Goal: Information Seeking & Learning: Learn about a topic

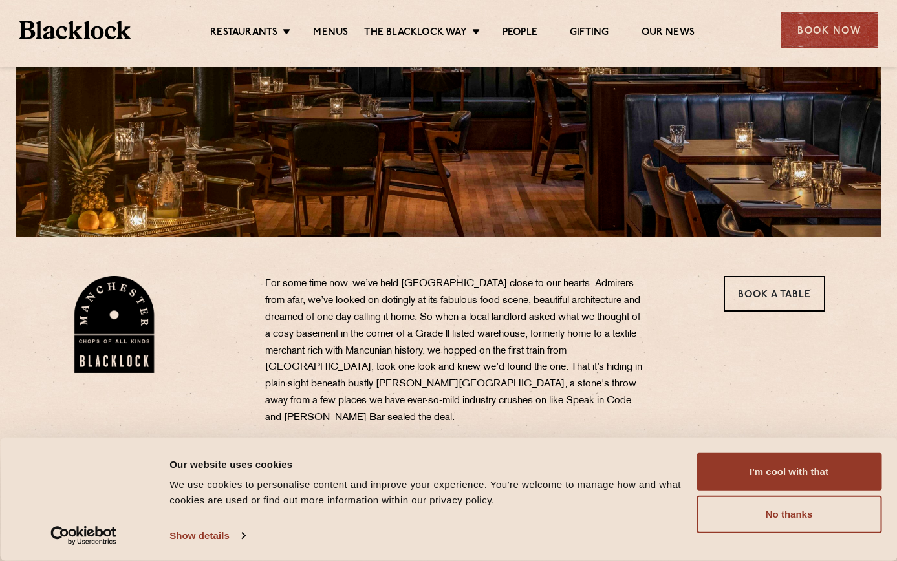
scroll to position [356, 0]
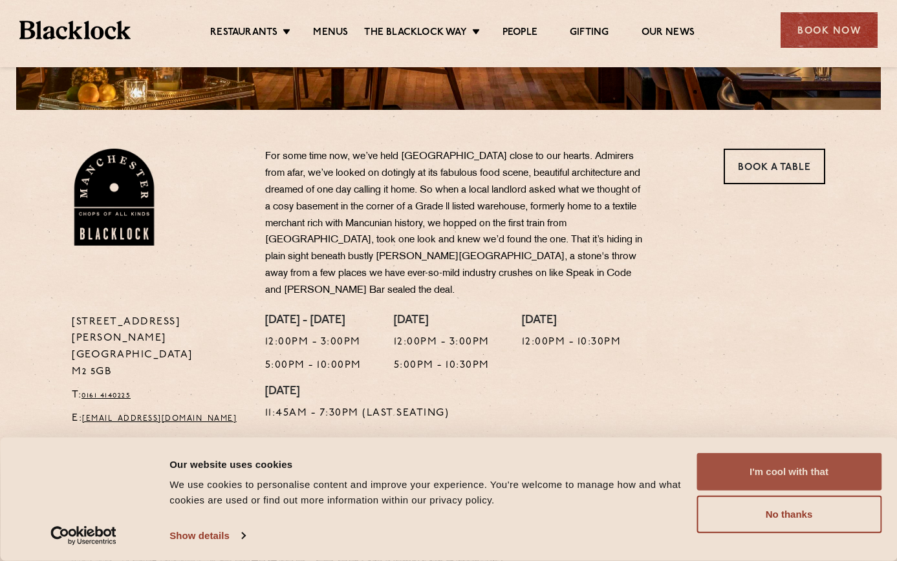
click at [781, 475] on button "I'm cool with that" at bounding box center [789, 472] width 185 height 38
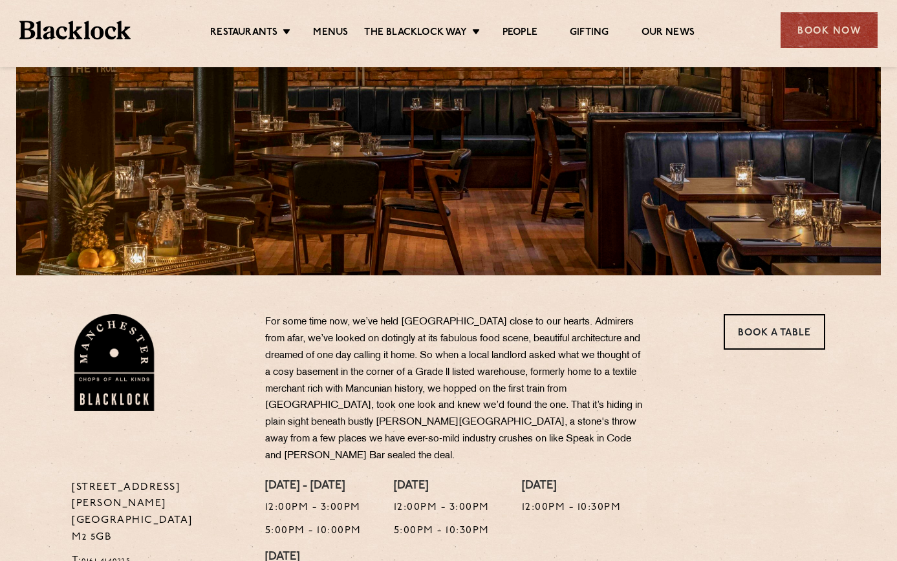
scroll to position [0, 0]
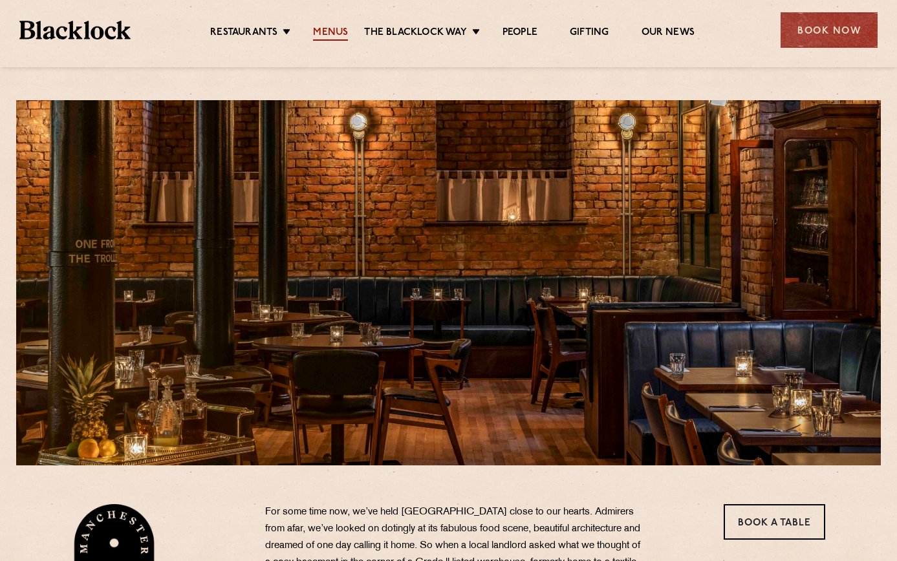
click at [332, 27] on link "Menus" at bounding box center [330, 34] width 35 height 14
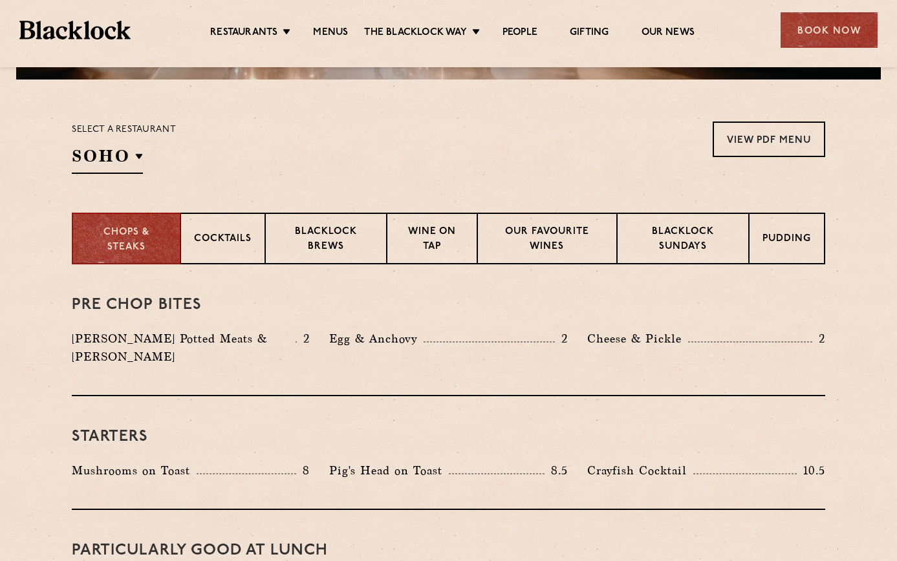
scroll to position [399, 0]
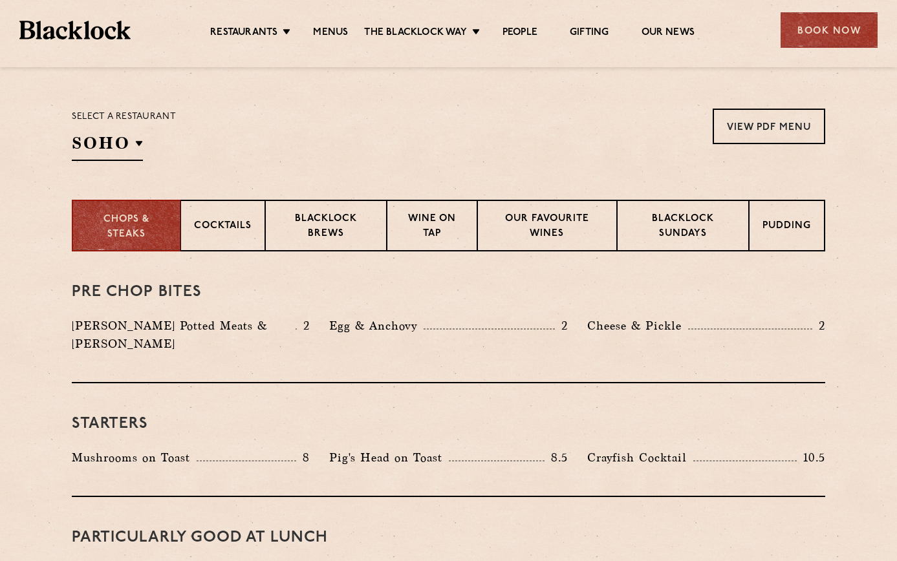
click at [147, 147] on div "Select a restaurant [GEOGRAPHIC_DATA] [GEOGRAPHIC_DATA] [GEOGRAPHIC_DATA] [GEOG…" at bounding box center [124, 135] width 104 height 52
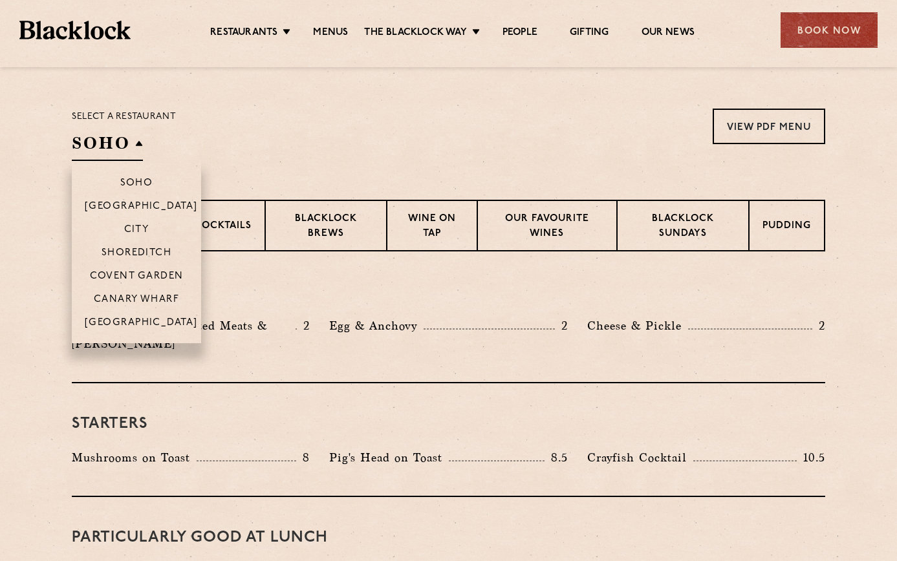
click at [139, 147] on h2 "SOHO" at bounding box center [107, 146] width 71 height 29
click at [142, 318] on p "[GEOGRAPHIC_DATA]" at bounding box center [141, 324] width 113 height 13
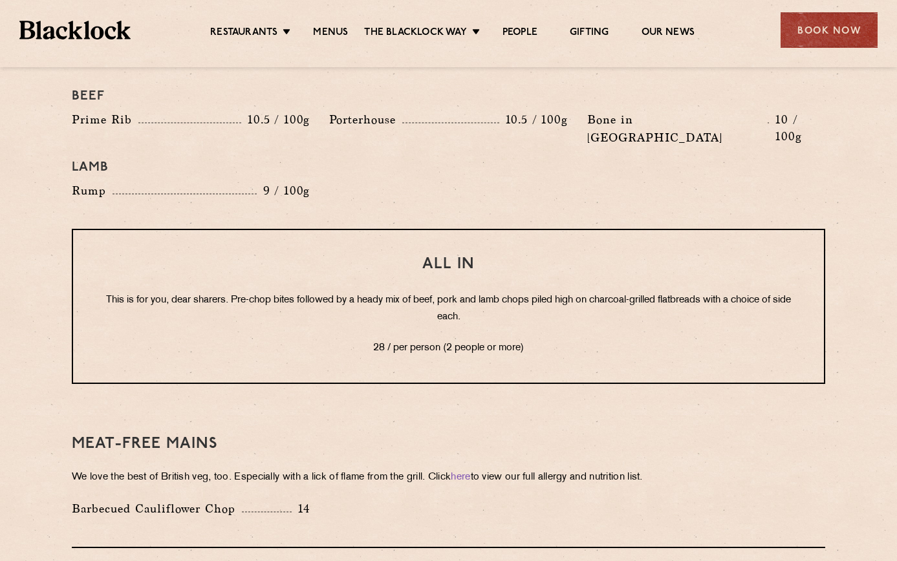
scroll to position [1530, 0]
click at [380, 435] on h3 "Meat-Free mains" at bounding box center [449, 443] width 754 height 17
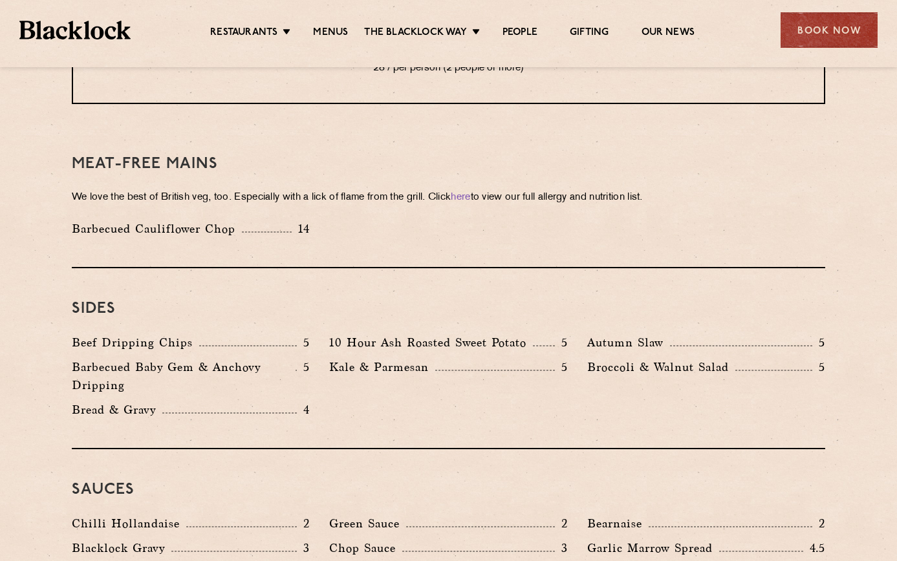
scroll to position [1799, 0]
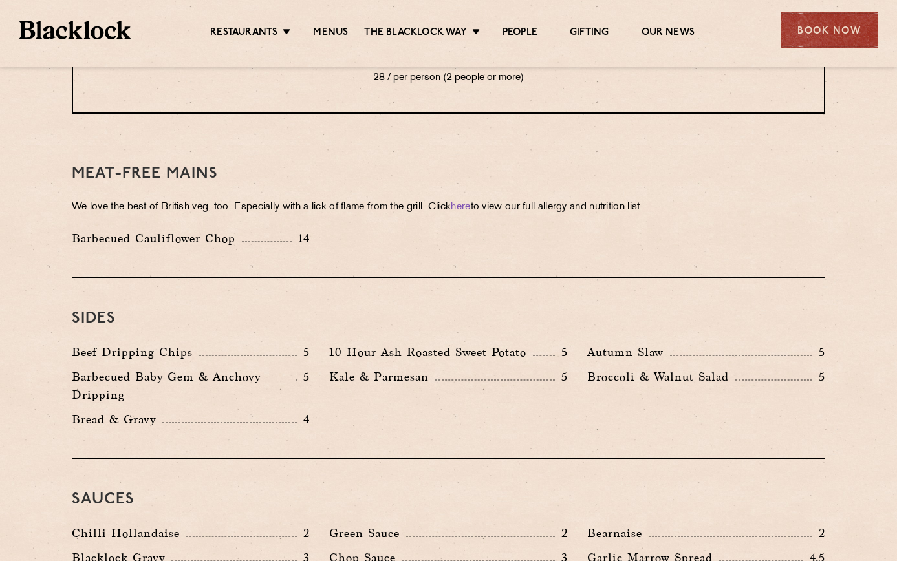
click at [194, 230] on p "Barbecued Cauliflower Chop" at bounding box center [157, 239] width 170 height 18
click at [470, 202] on link "here" at bounding box center [460, 207] width 19 height 10
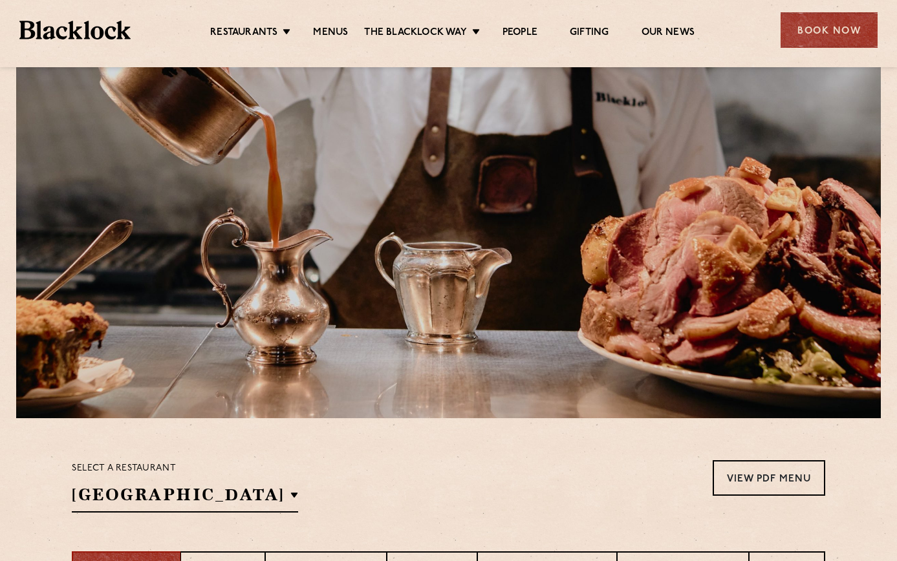
scroll to position [0, 0]
